Goal: Task Accomplishment & Management: Complete application form

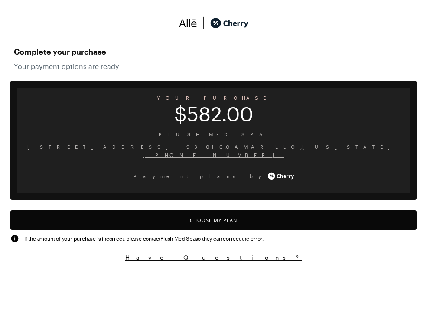
click at [205, 221] on button "Choose My Plan" at bounding box center [213, 220] width 406 height 20
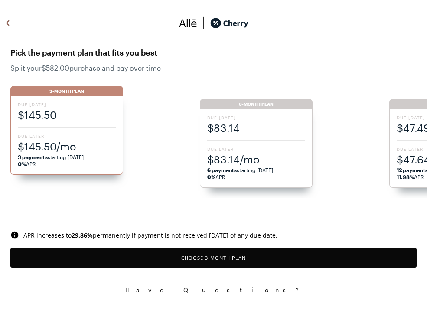
click at [238, 162] on span "$83.14/mo" at bounding box center [256, 159] width 98 height 14
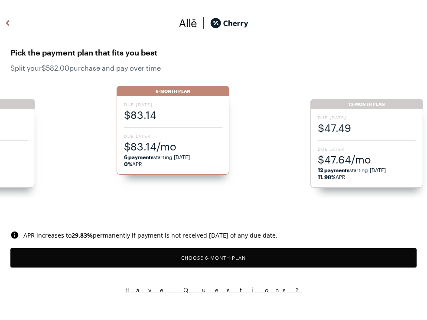
click at [199, 258] on button "Choose 6 -Month Plan" at bounding box center [213, 258] width 406 height 20
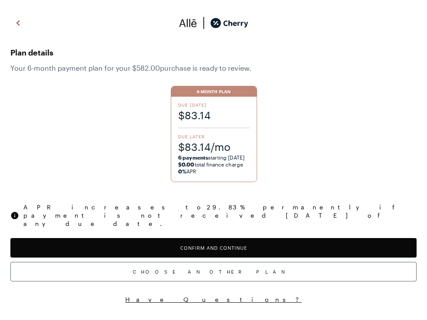
click at [203, 238] on button "Confirm and Continue" at bounding box center [213, 248] width 406 height 20
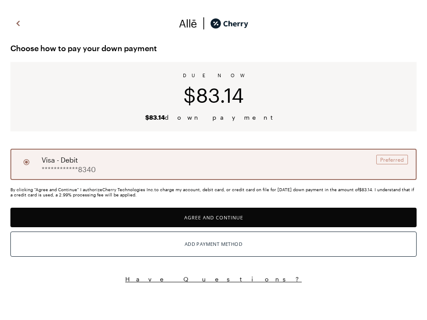
click at [202, 221] on button "Agree and Continue" at bounding box center [213, 218] width 406 height 20
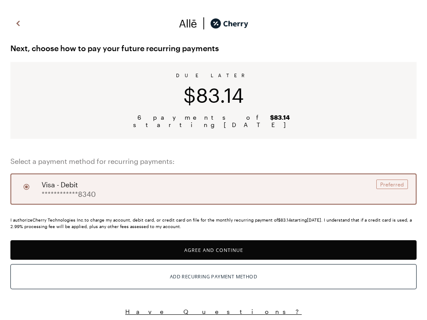
click at [189, 247] on button "Agree and Continue" at bounding box center [213, 250] width 406 height 20
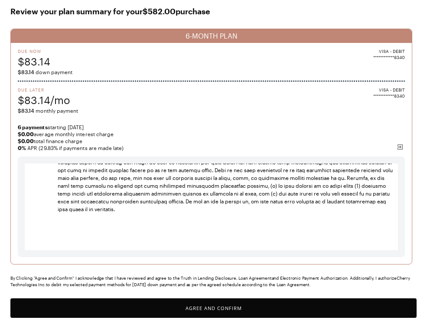
scroll to position [59, 0]
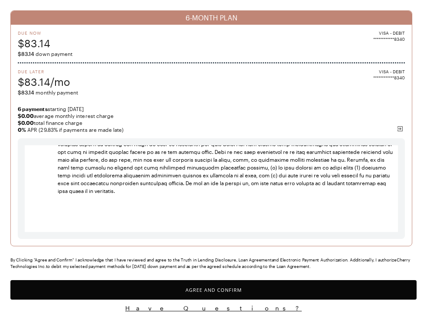
click at [193, 289] on button "Agree and Confirm" at bounding box center [213, 290] width 406 height 20
